Goal: Entertainment & Leisure: Browse casually

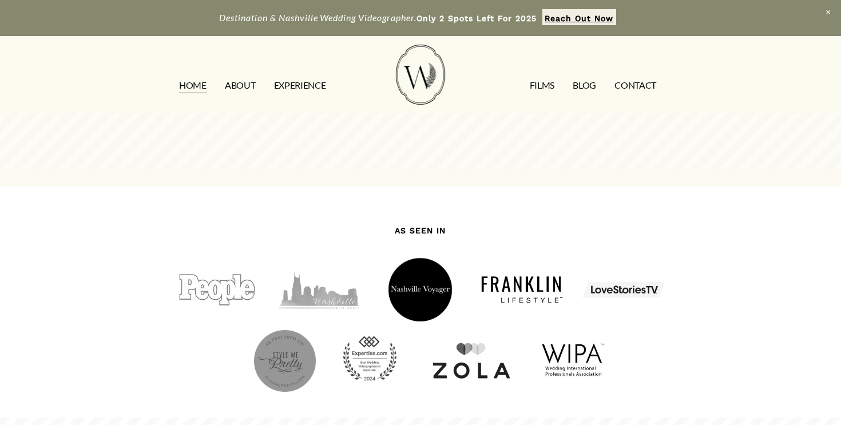
scroll to position [939, 0]
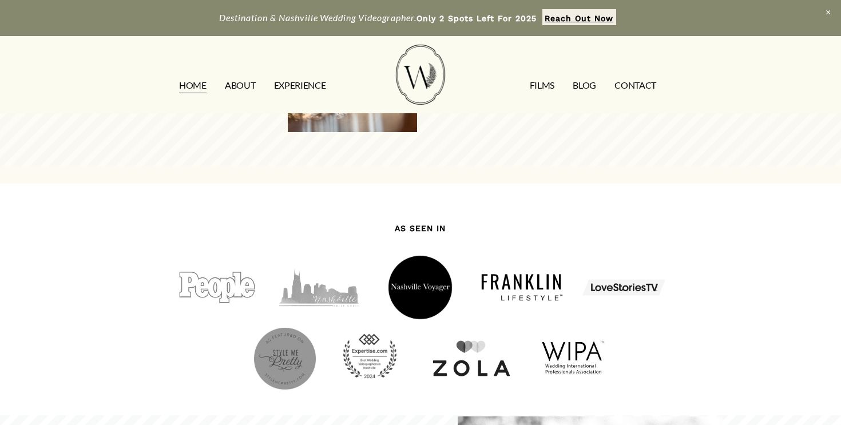
click at [292, 89] on link "EXPERIENCE" at bounding box center [300, 85] width 52 height 18
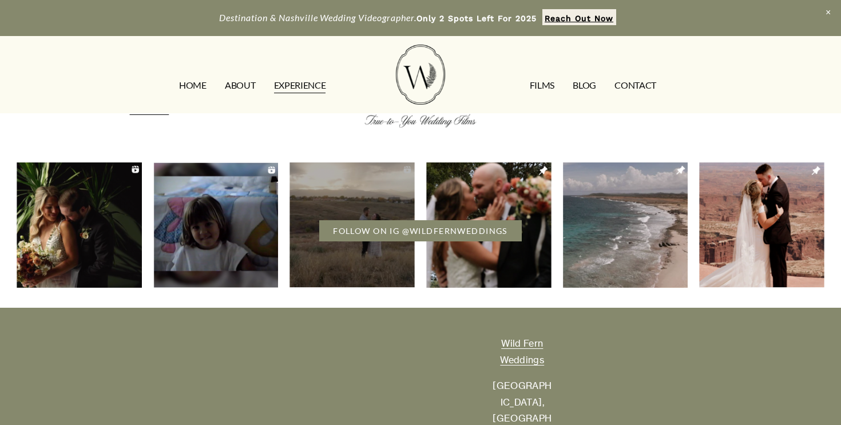
scroll to position [2467, 0]
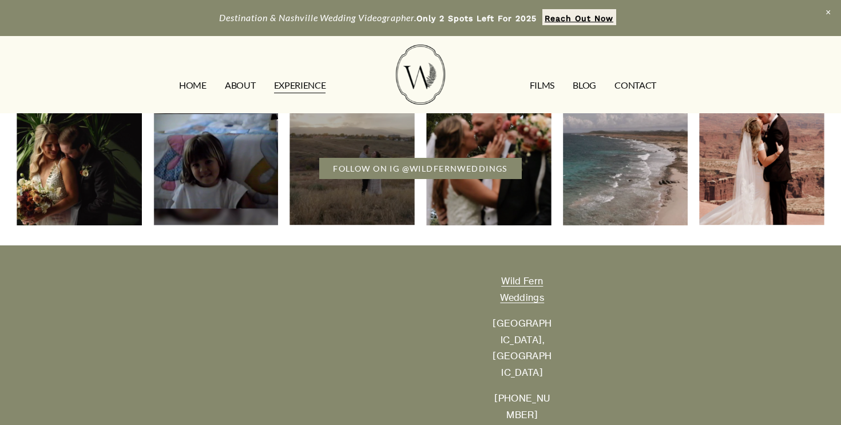
click at [545, 88] on link "FILMS" at bounding box center [542, 85] width 25 height 18
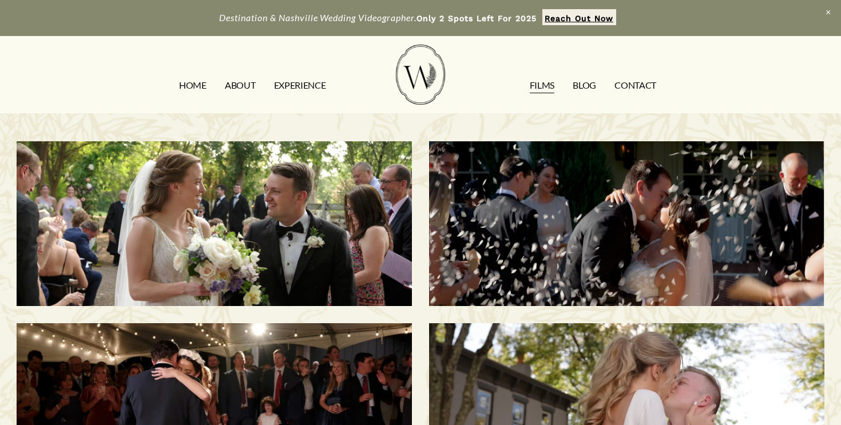
click at [268, 193] on div "[PERSON_NAME] & [PERSON_NAME] | [GEOGRAPHIC_DATA], [GEOGRAPHIC_DATA]" at bounding box center [214, 223] width 395 height 165
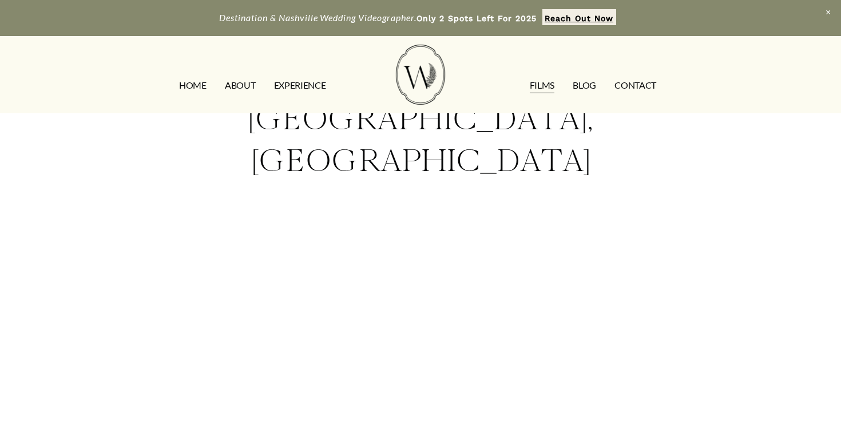
scroll to position [130, 0]
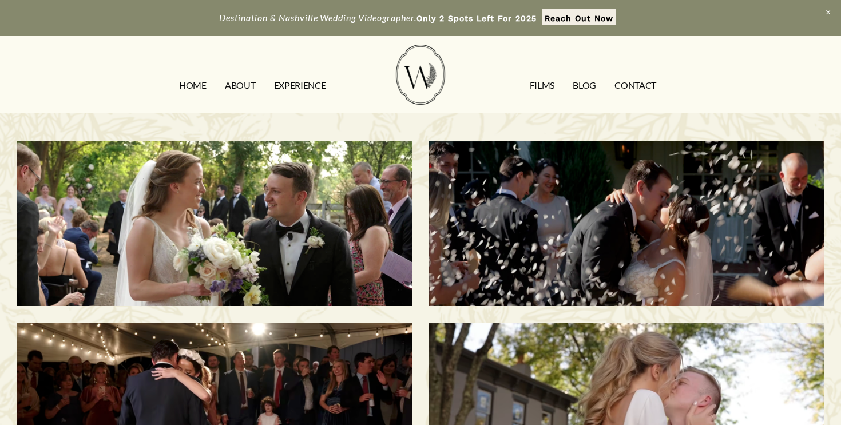
click at [687, 260] on div "Savannah & [PERSON_NAME] | [GEOGRAPHIC_DATA], [GEOGRAPHIC_DATA]" at bounding box center [626, 223] width 395 height 165
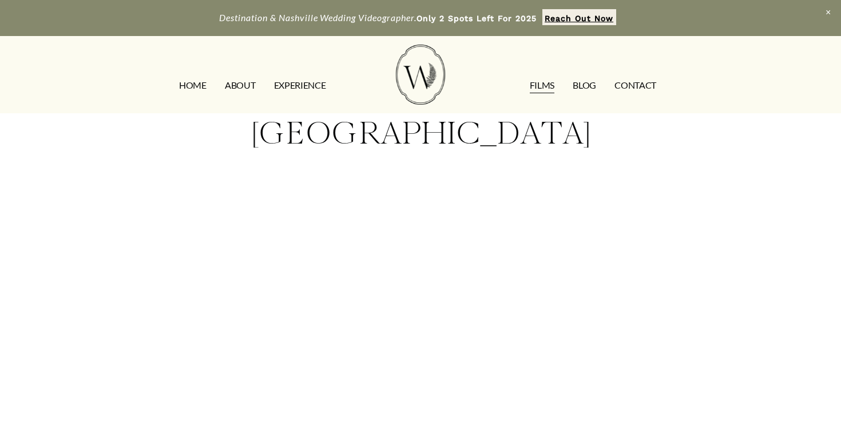
scroll to position [134, 0]
